Goal: Use online tool/utility: Utilize a website feature to perform a specific function

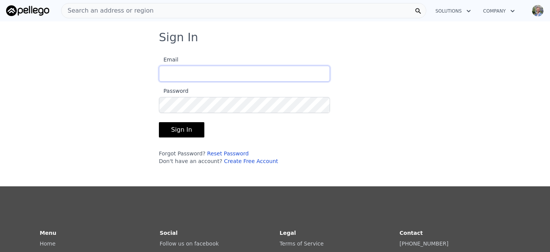
type input "[EMAIL_ADDRESS][DOMAIN_NAME]"
click at [178, 132] on button "Sign In" at bounding box center [181, 129] width 45 height 15
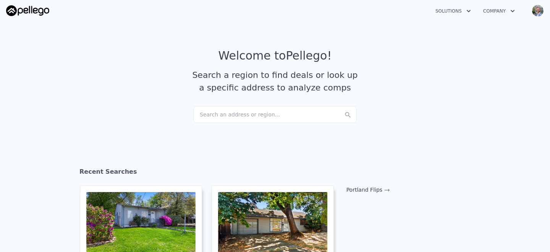
click at [225, 114] on div "Search an address or region..." at bounding box center [274, 114] width 163 height 17
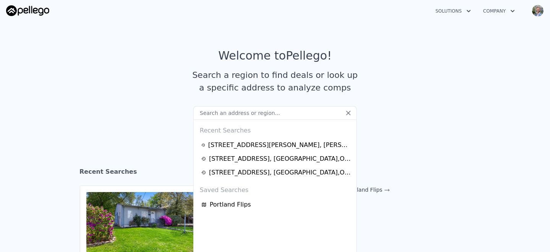
type input "[STREET_ADDRESS][PERSON_NAME]"
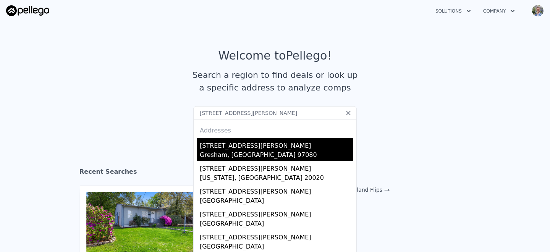
click at [241, 151] on div "Gresham, [GEOGRAPHIC_DATA] 97080" at bounding box center [277, 155] width 154 height 11
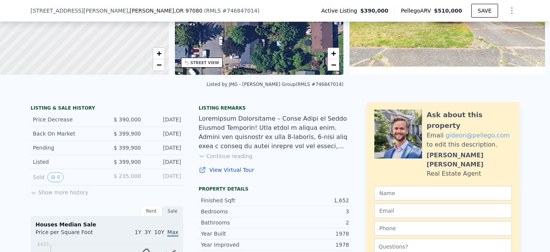
scroll to position [137, 0]
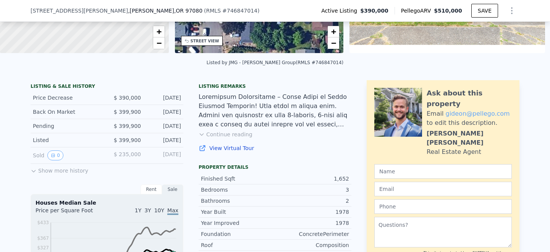
click at [239, 136] on button "Continue reading" at bounding box center [226, 135] width 54 height 8
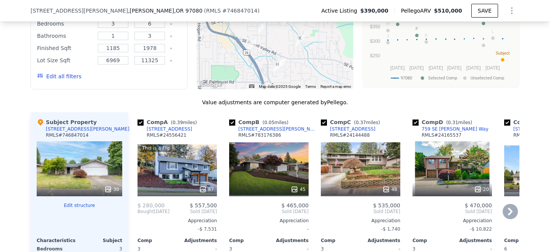
scroll to position [1072, 0]
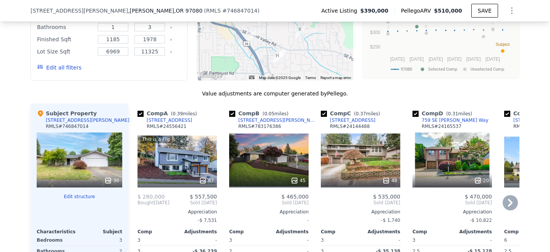
click at [271, 177] on div "45" at bounding box center [269, 181] width 73 height 8
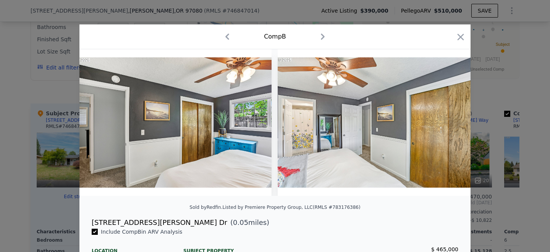
scroll to position [0, 4723]
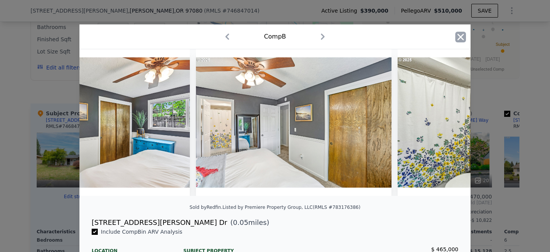
click at [462, 37] on icon "button" at bounding box center [460, 37] width 11 height 11
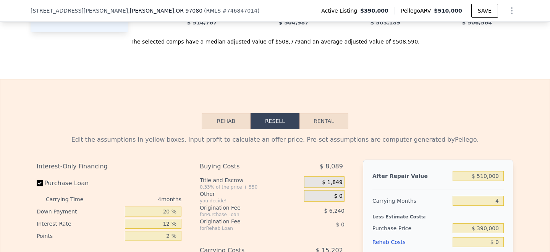
scroll to position [1390, 0]
drag, startPoint x: 487, startPoint y: 139, endPoint x: 479, endPoint y: 140, distance: 8.1
click at [479, 171] on input "$ 510,000" at bounding box center [478, 176] width 51 height 10
type input "$ 4,000"
type input "-$ 409,379"
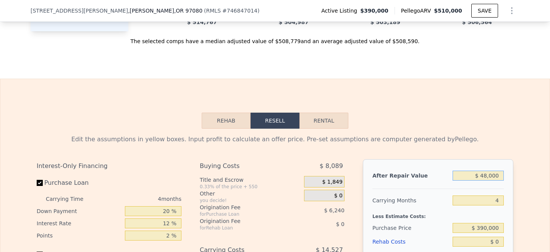
type input "$ 485,000"
type input "$ 45,327"
type input "$ 485,000"
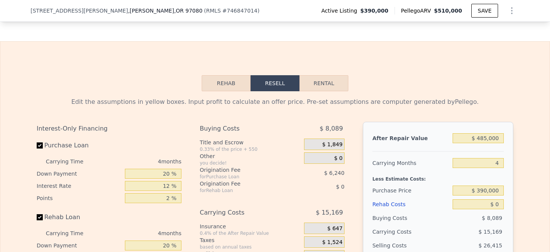
scroll to position [1430, 0]
